Goal: Task Accomplishment & Management: Use online tool/utility

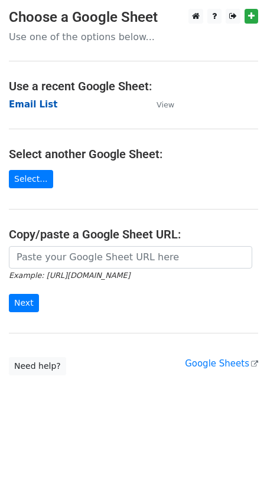
click at [38, 103] on strong "Email List" at bounding box center [33, 104] width 48 height 11
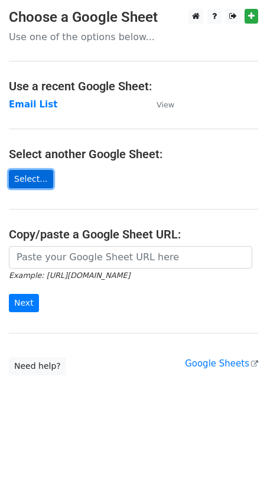
click at [29, 180] on link "Select..." at bounding box center [31, 179] width 44 height 18
click at [32, 182] on link "Select..." at bounding box center [31, 179] width 44 height 18
click at [25, 183] on link "Select..." at bounding box center [31, 179] width 44 height 18
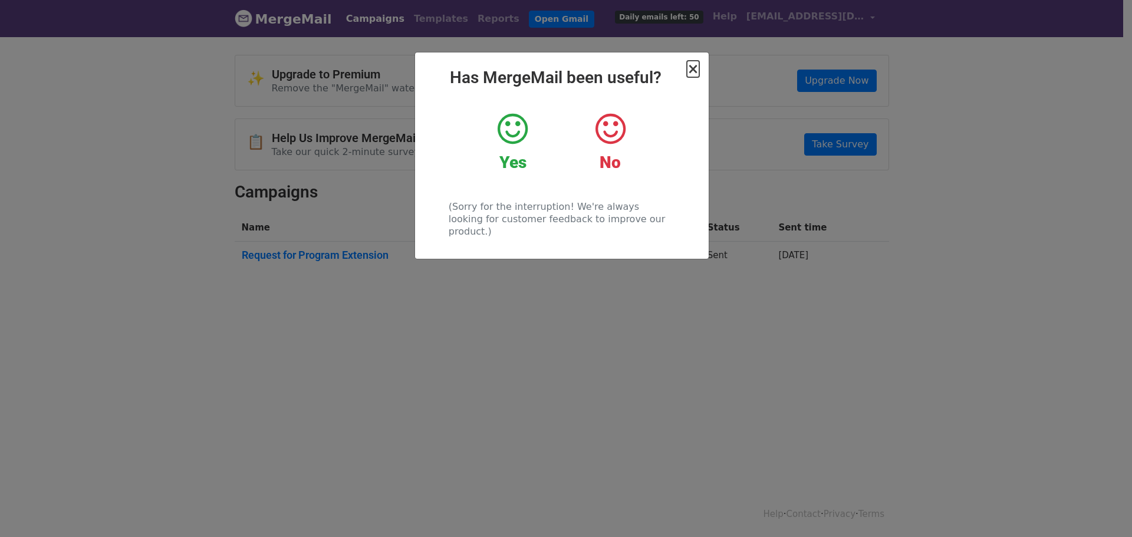
click at [691, 70] on span "×" at bounding box center [693, 69] width 12 height 17
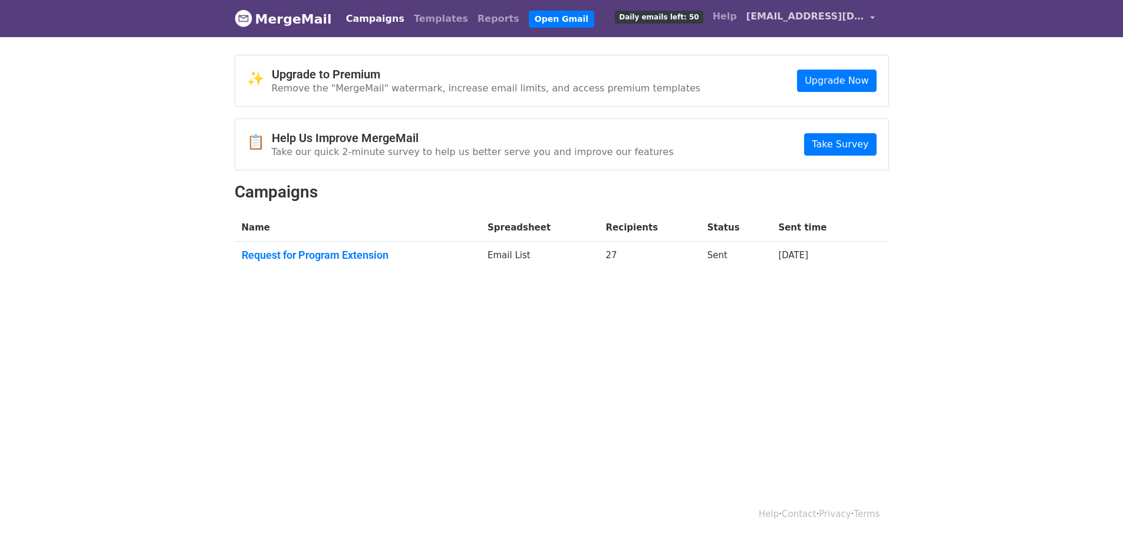
click at [814, 18] on span "partnership@richmondcollege.co.uk" at bounding box center [806, 16] width 118 height 14
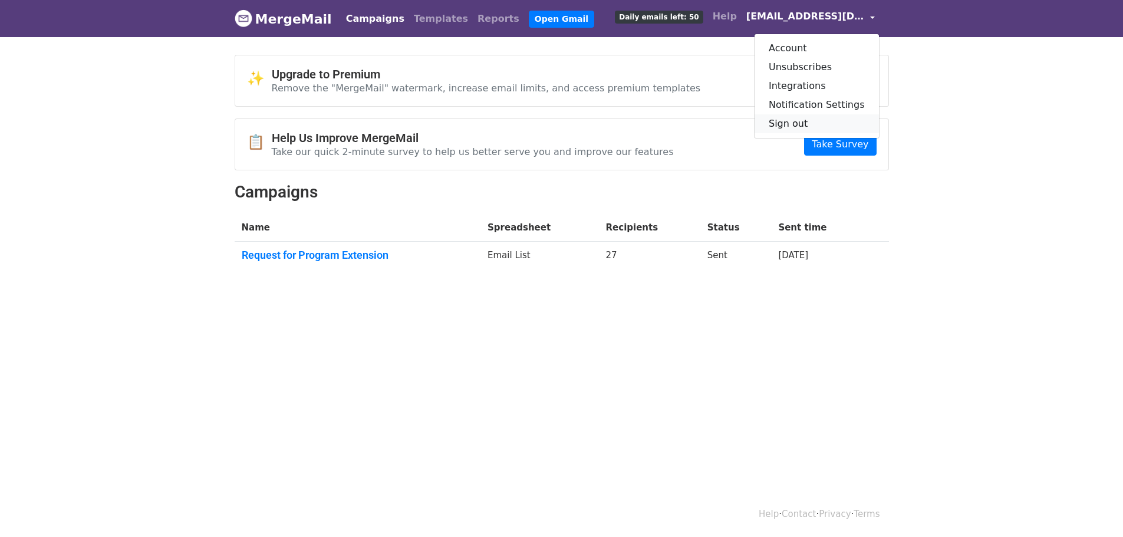
click at [800, 122] on link "Sign out" at bounding box center [817, 123] width 124 height 19
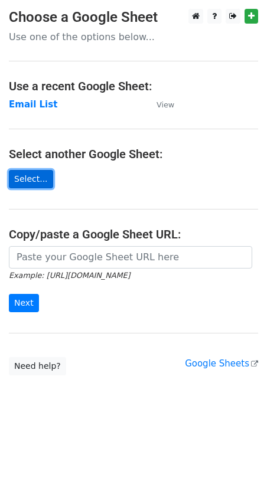
click at [25, 170] on link "Select..." at bounding box center [31, 179] width 44 height 18
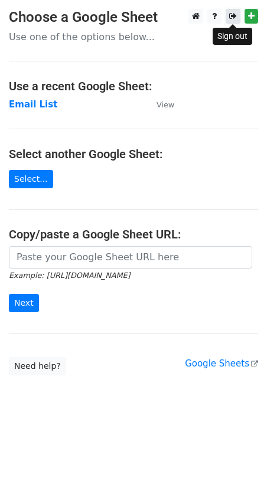
click at [232, 15] on icon at bounding box center [233, 16] width 8 height 8
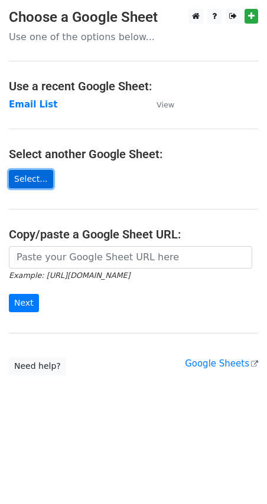
click at [38, 183] on link "Select..." at bounding box center [31, 179] width 44 height 18
click at [21, 173] on link "Select..." at bounding box center [31, 179] width 44 height 18
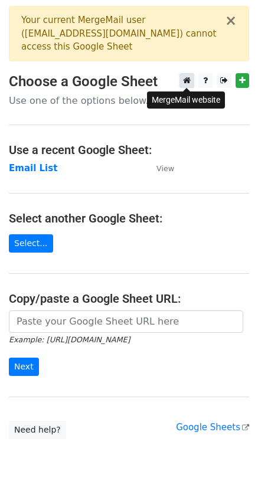
click at [185, 83] on icon at bounding box center [187, 80] width 8 height 8
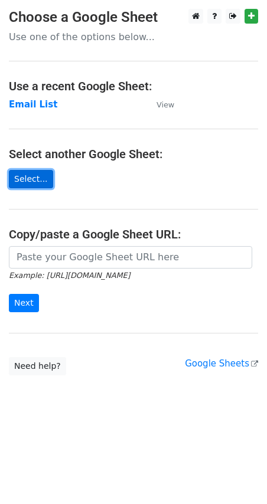
click at [29, 179] on link "Select..." at bounding box center [31, 179] width 44 height 18
